Goal: Information Seeking & Learning: Learn about a topic

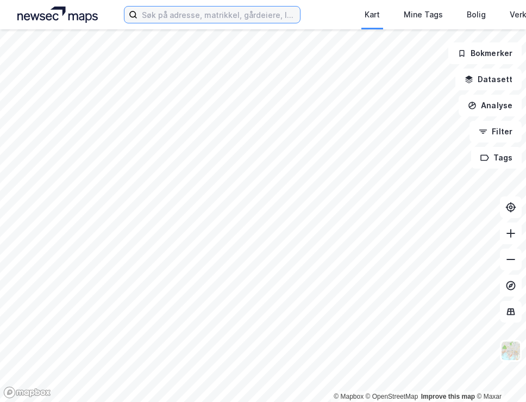
click at [193, 21] on input at bounding box center [219, 15] width 163 height 16
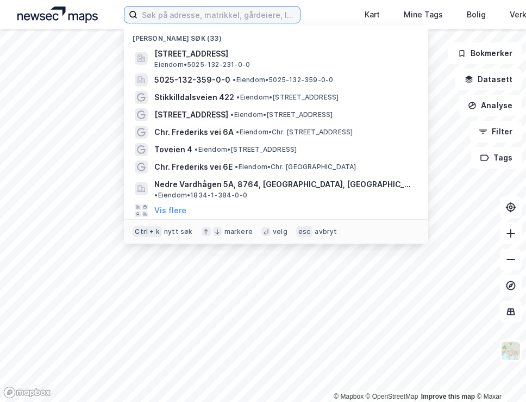
paste input "stikkilldalsveien 422"
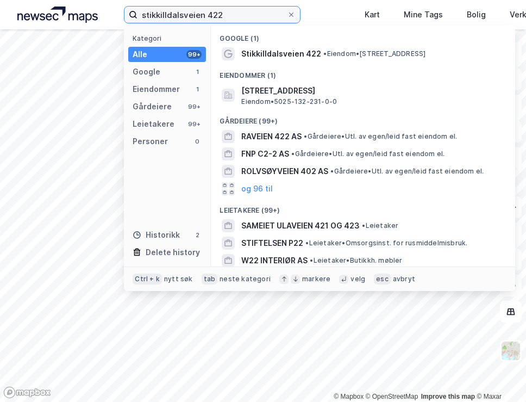
type input "stikkilldalsveien 422"
click at [306, 63] on div "Eiendommer (1)" at bounding box center [363, 73] width 305 height 20
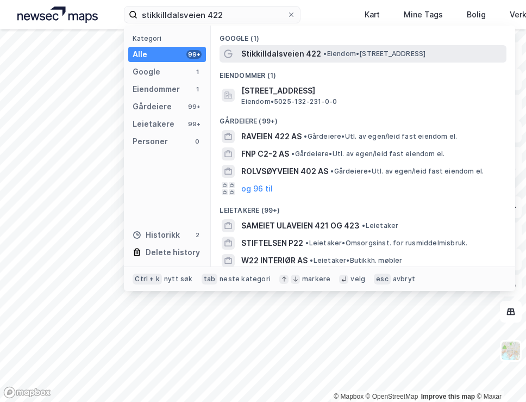
click at [315, 53] on span "Stikkilldalsveien 422" at bounding box center [281, 53] width 80 height 13
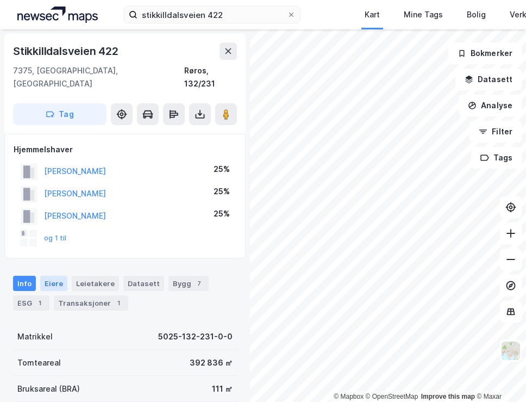
click at [55, 276] on div "Eiere" at bounding box center [53, 283] width 27 height 15
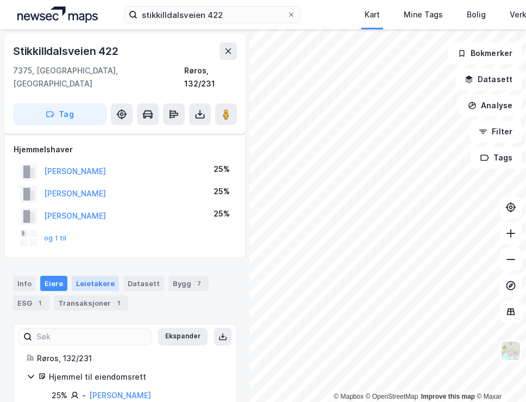
scroll to position [69, 0]
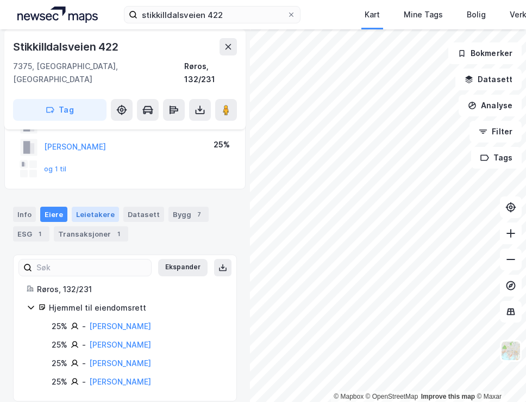
click at [97, 207] on div "Leietakere" at bounding box center [95, 214] width 47 height 15
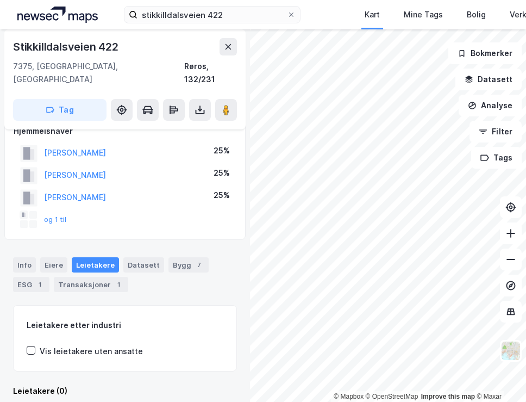
scroll to position [69, 0]
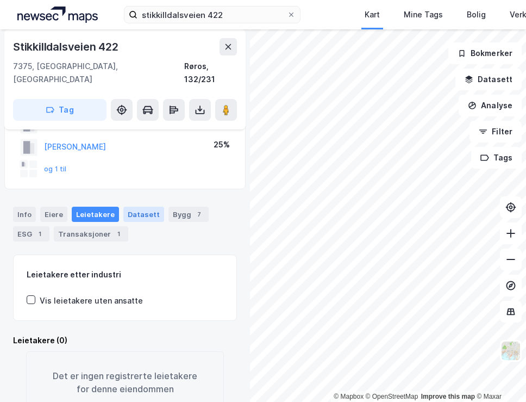
click at [137, 207] on div "Datasett" at bounding box center [143, 214] width 41 height 15
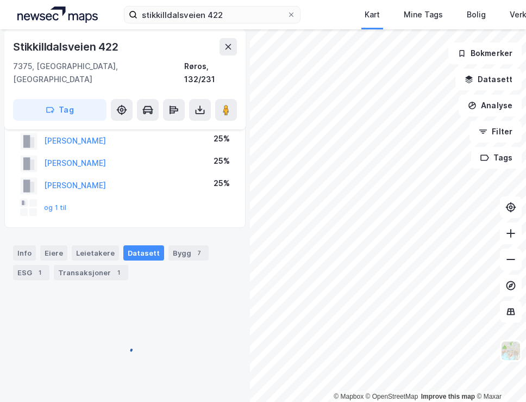
scroll to position [33, 0]
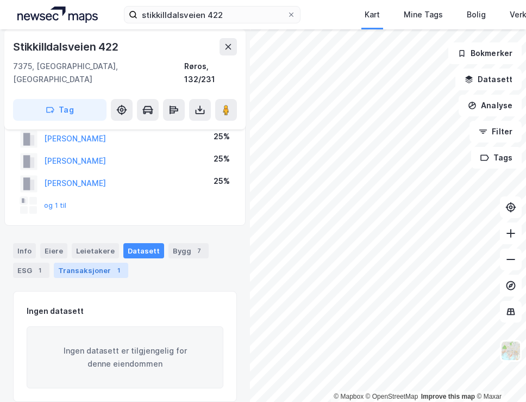
click at [83, 263] on div "Transaksjoner 1" at bounding box center [91, 270] width 75 height 15
